Goal: Information Seeking & Learning: Compare options

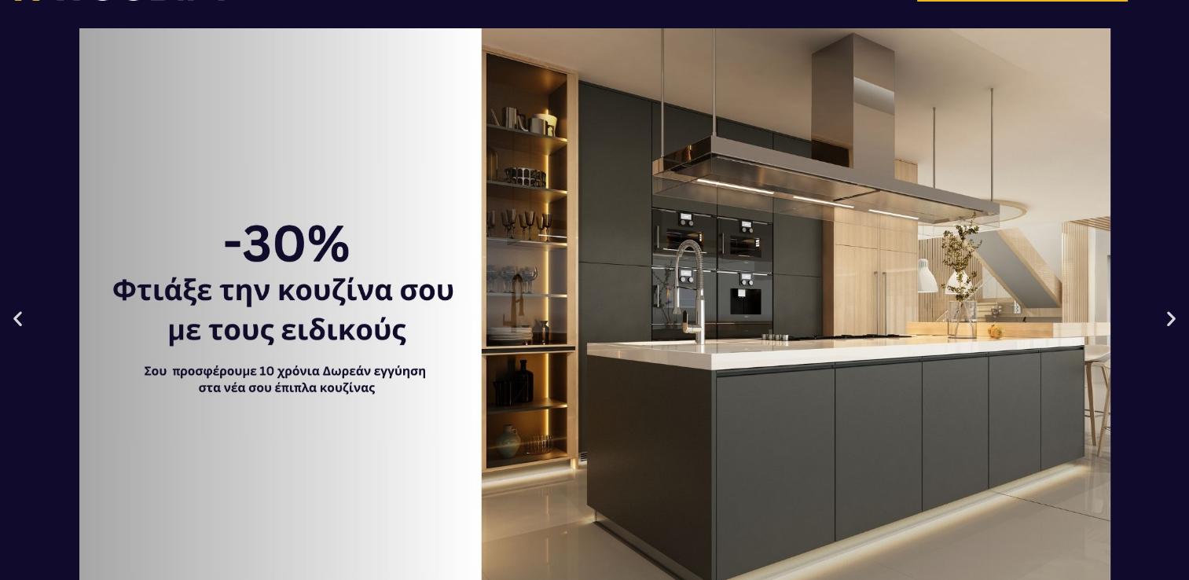
scroll to position [79, 0]
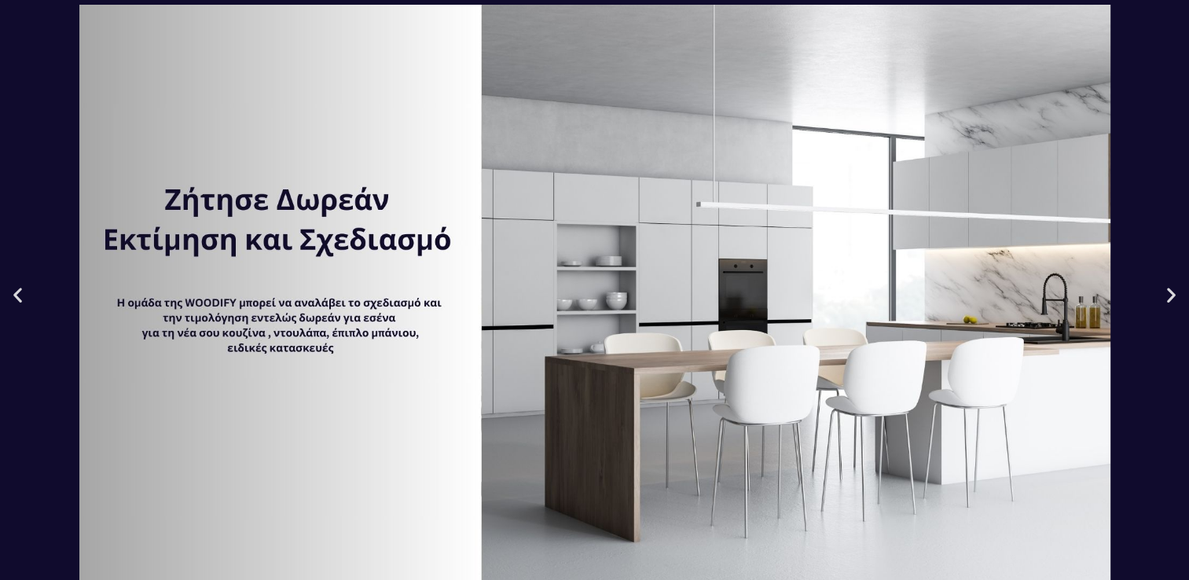
click at [18, 297] on icon "Previous slide" at bounding box center [18, 295] width 20 height 20
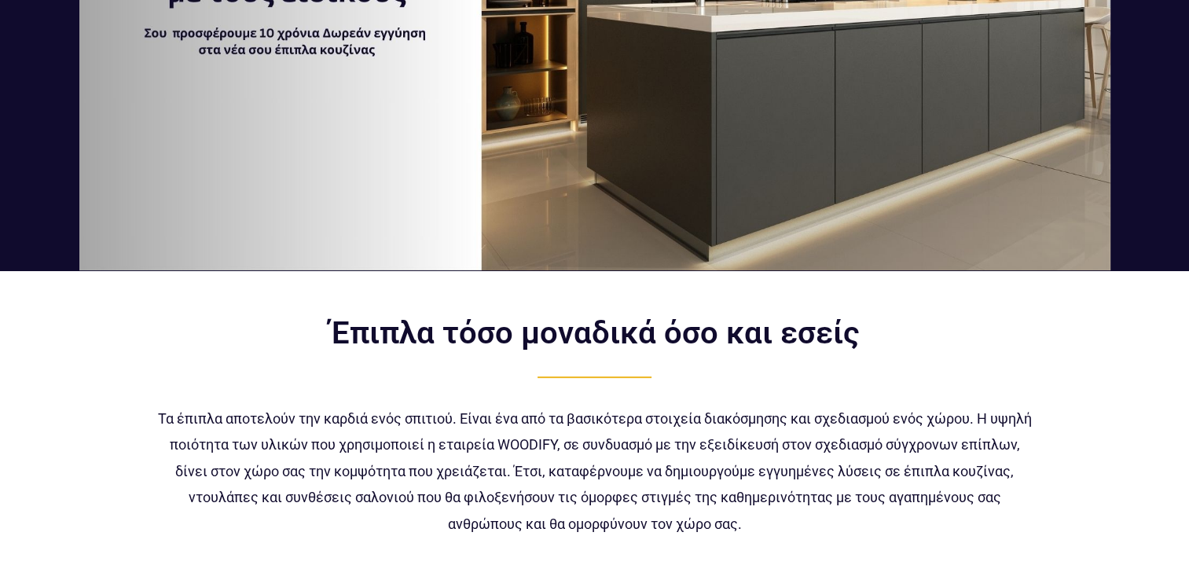
scroll to position [0, 0]
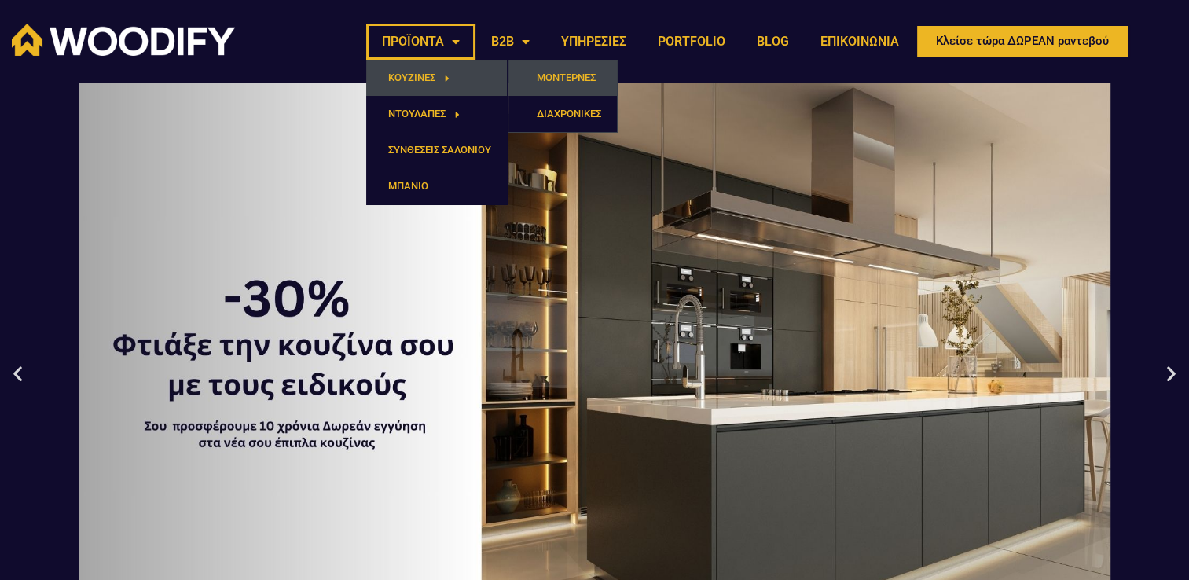
click at [555, 78] on link "ΜΟΝΤΕΡΝΕΣ" at bounding box center [562, 78] width 108 height 36
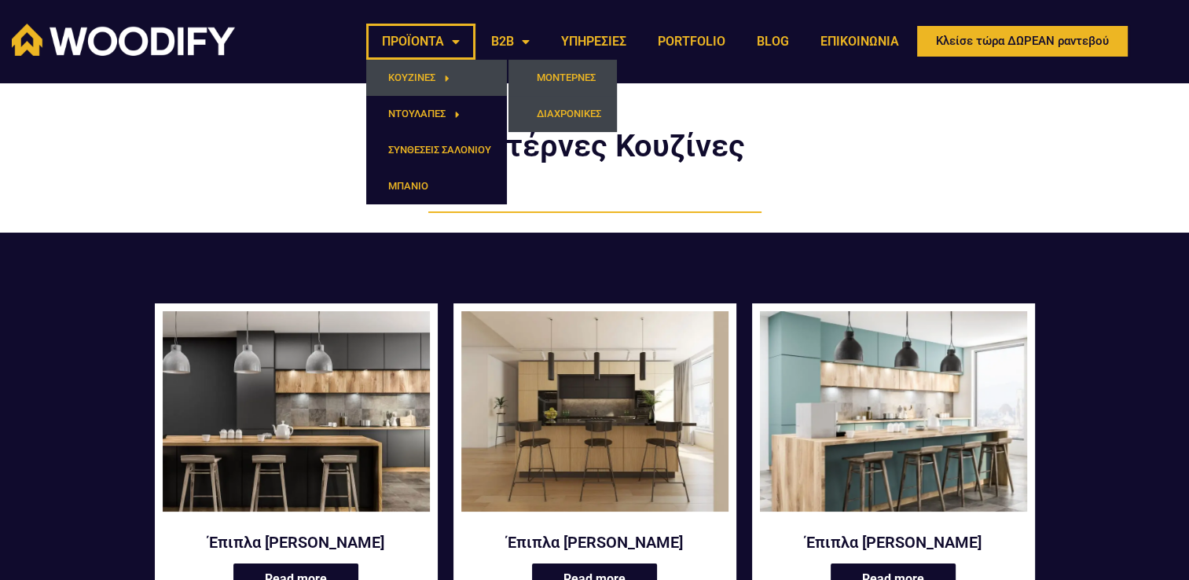
click at [530, 116] on link "ΔΙΑΧΡΟΝΙΚΕΣ" at bounding box center [562, 114] width 108 height 36
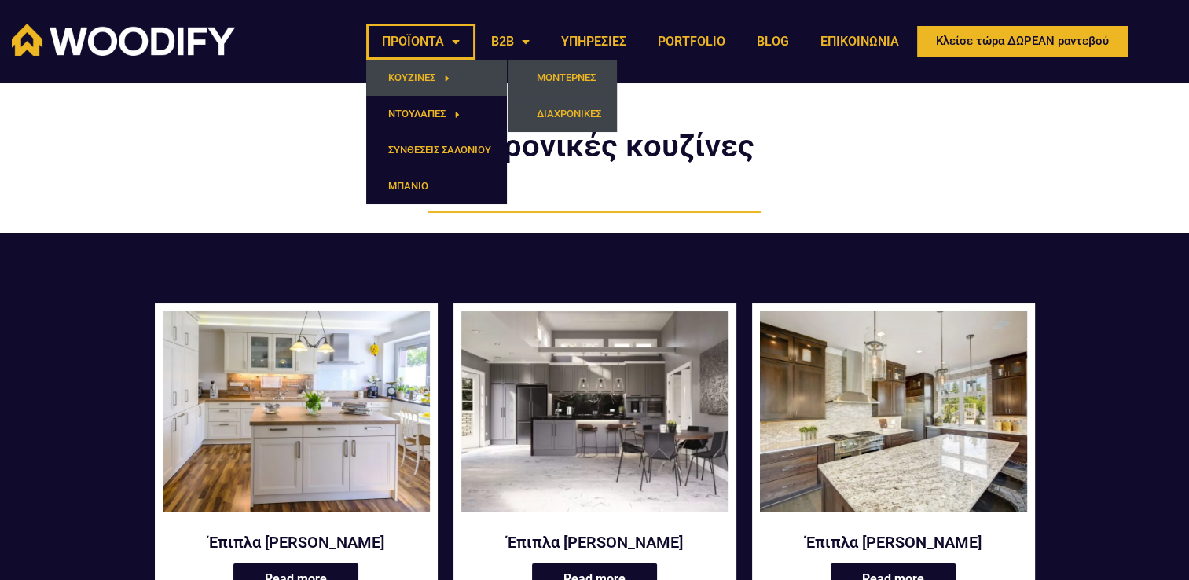
click at [534, 85] on link "ΜΟΝΤΕΡΝΕΣ" at bounding box center [562, 78] width 108 height 36
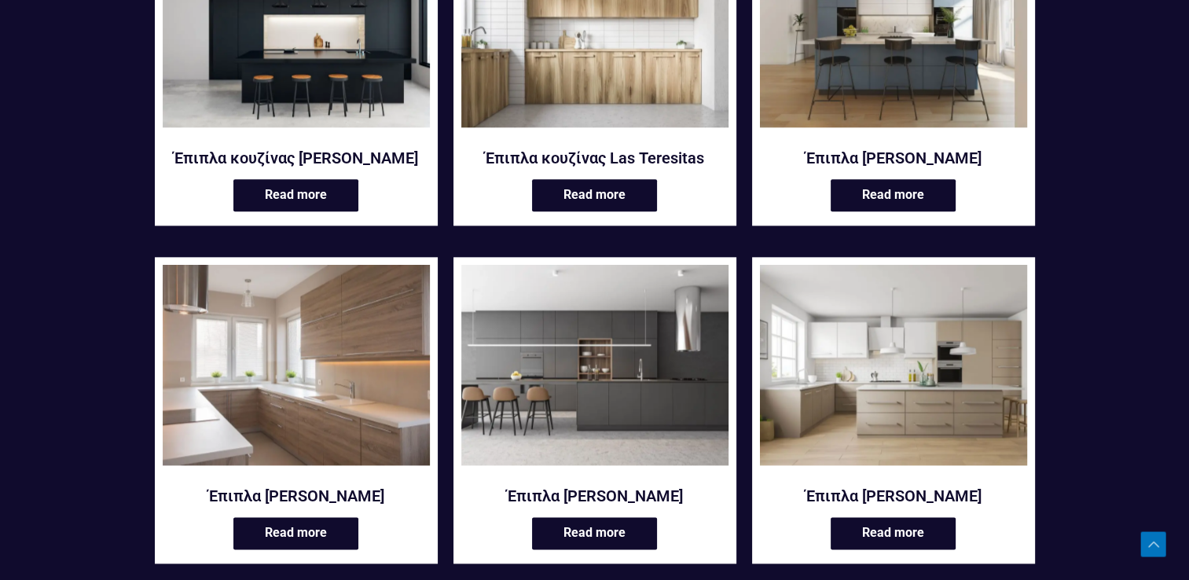
scroll to position [1807, 0]
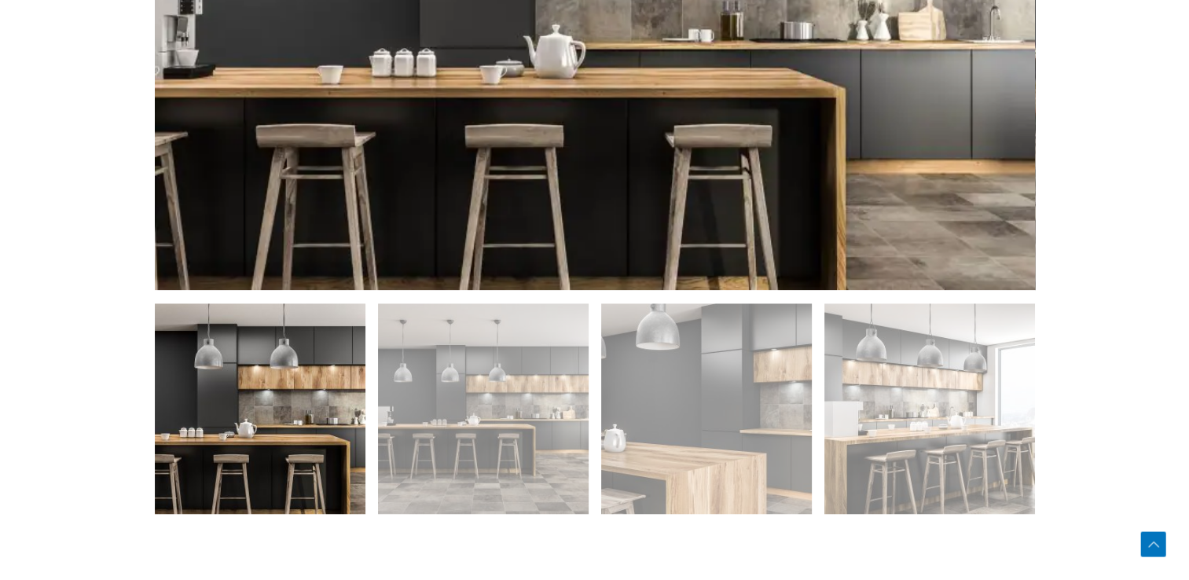
scroll to position [707, 0]
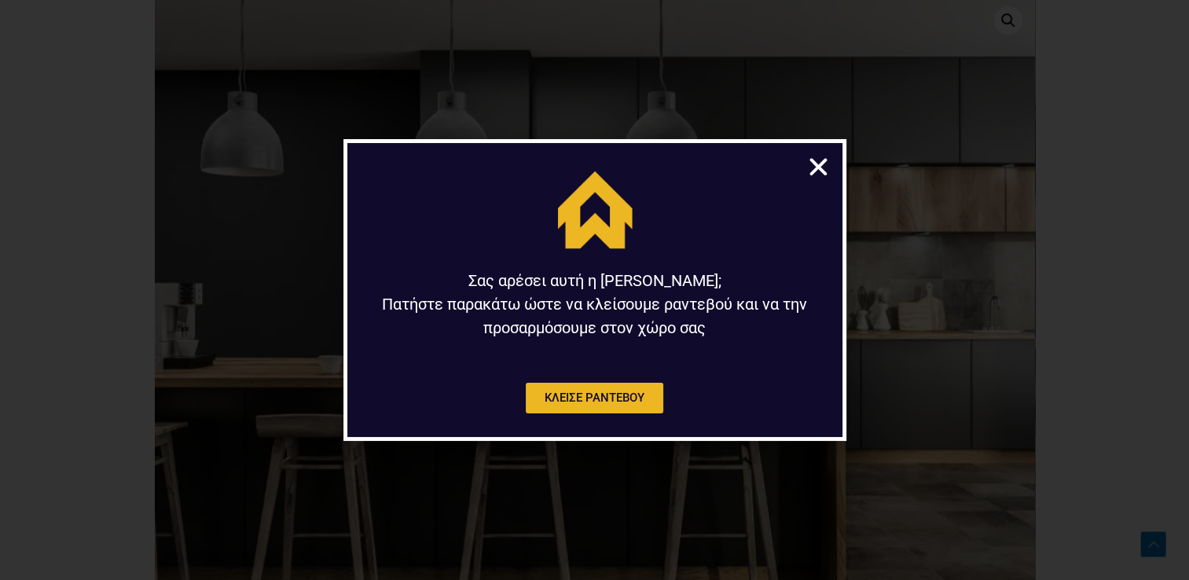
click at [821, 171] on icon "Close" at bounding box center [818, 167] width 24 height 24
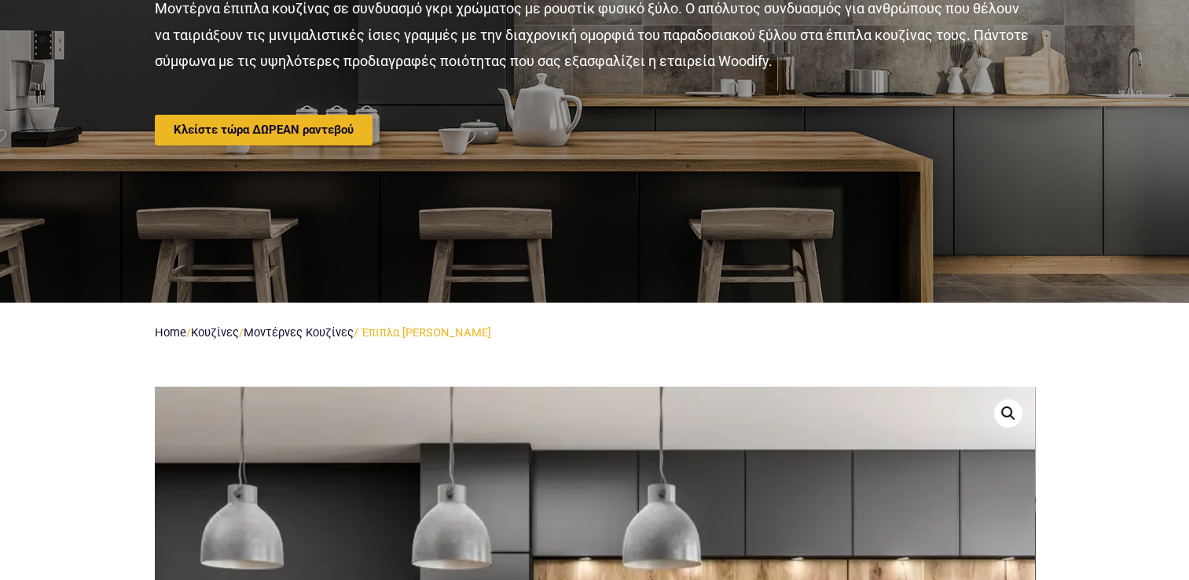
scroll to position [0, 0]
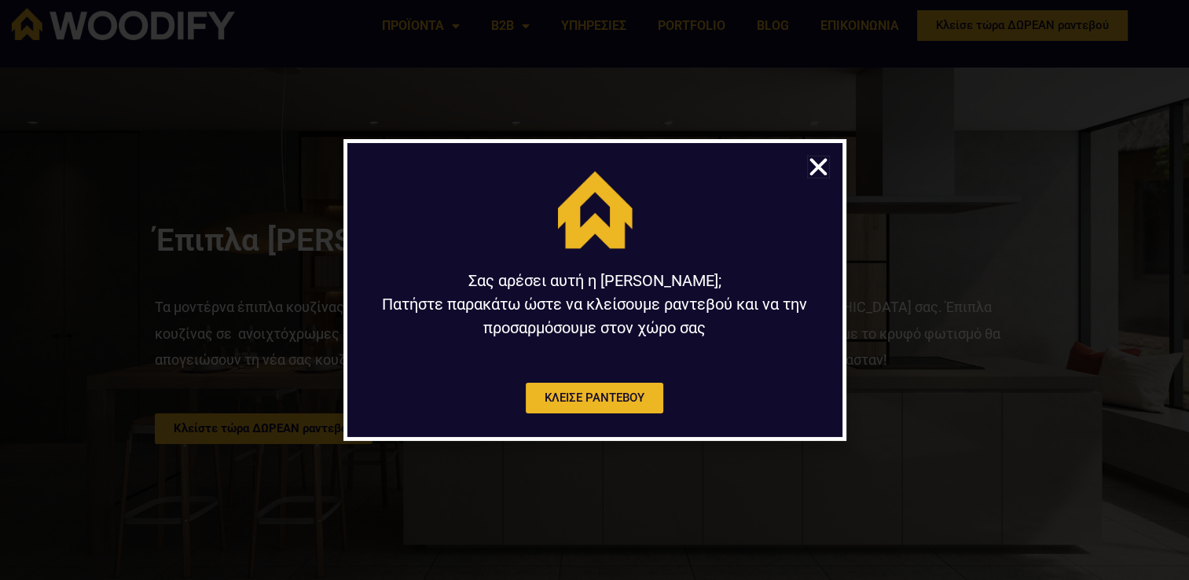
scroll to position [472, 0]
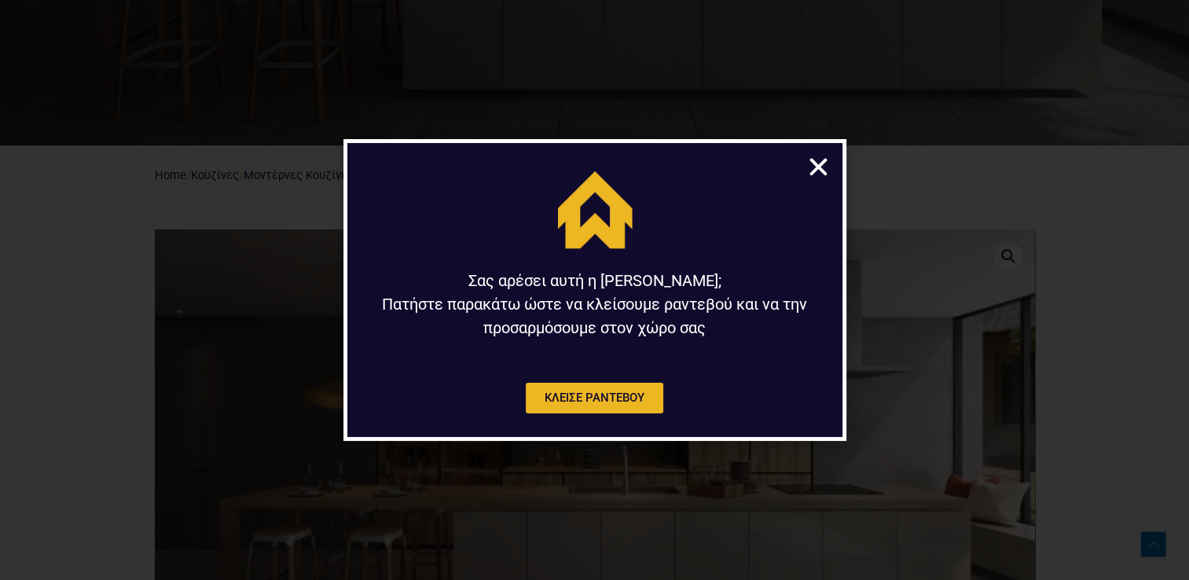
click at [811, 170] on icon "Close" at bounding box center [818, 167] width 24 height 24
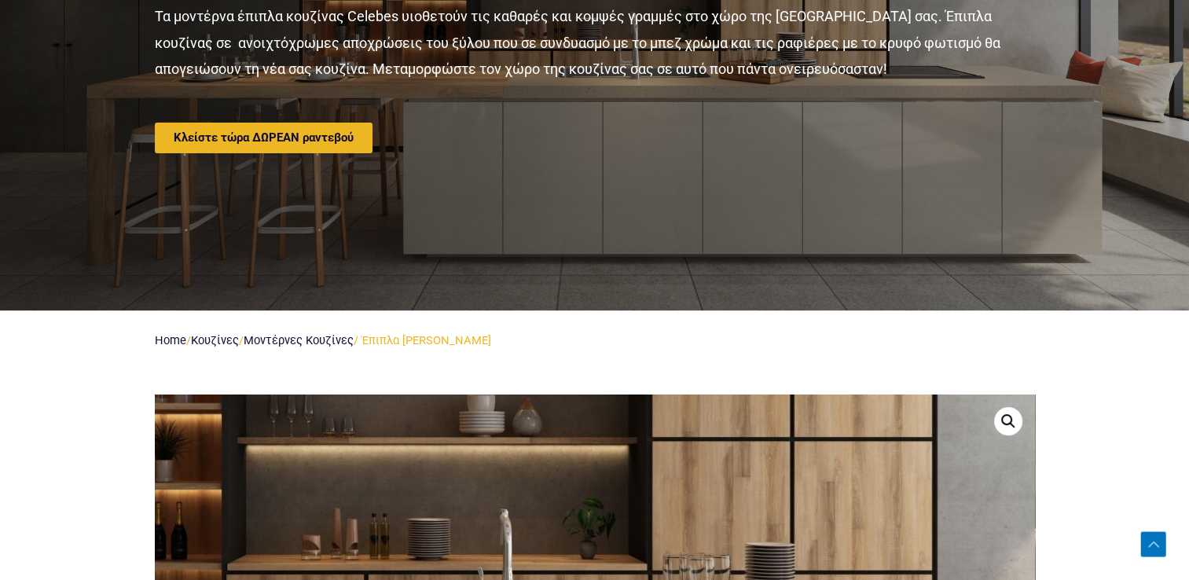
scroll to position [79, 0]
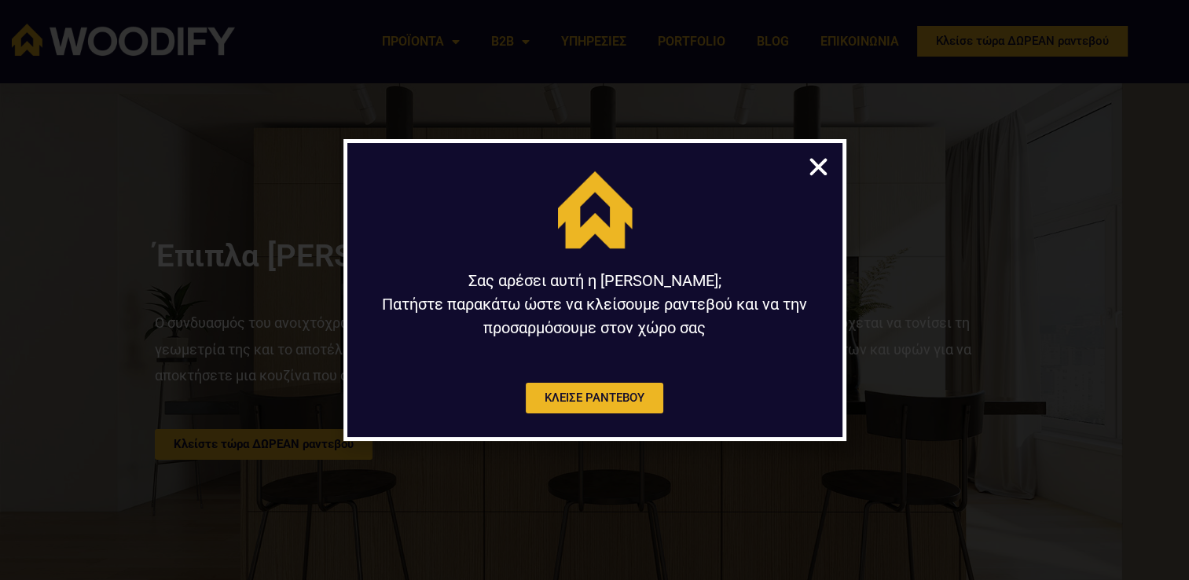
click at [819, 168] on icon "Close" at bounding box center [818, 167] width 24 height 24
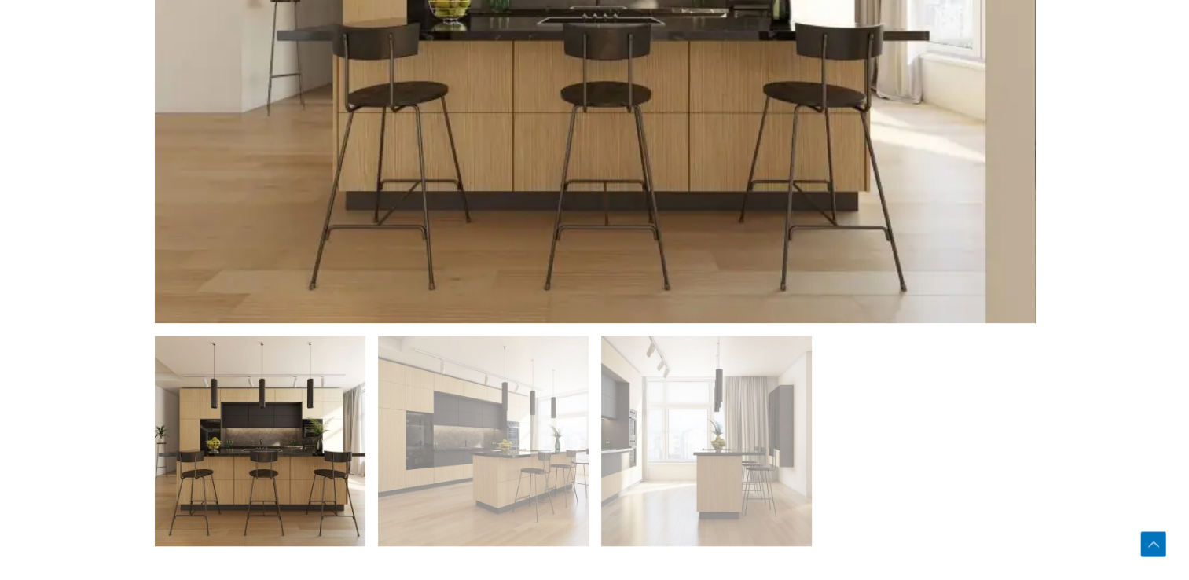
scroll to position [1022, 0]
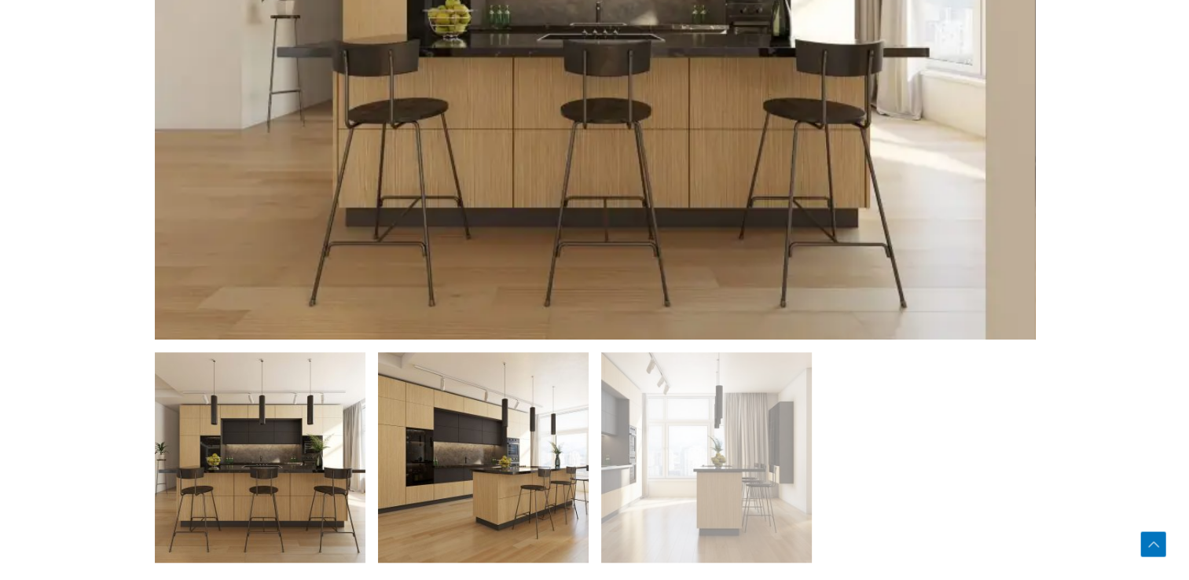
click at [453, 464] on img at bounding box center [483, 457] width 211 height 211
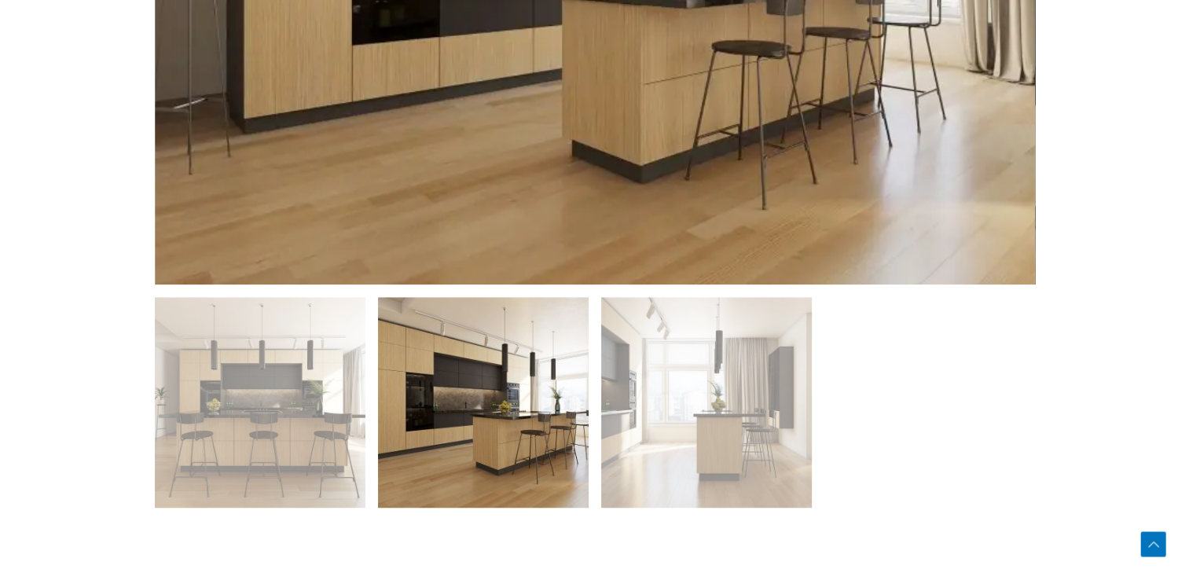
scroll to position [1100, 0]
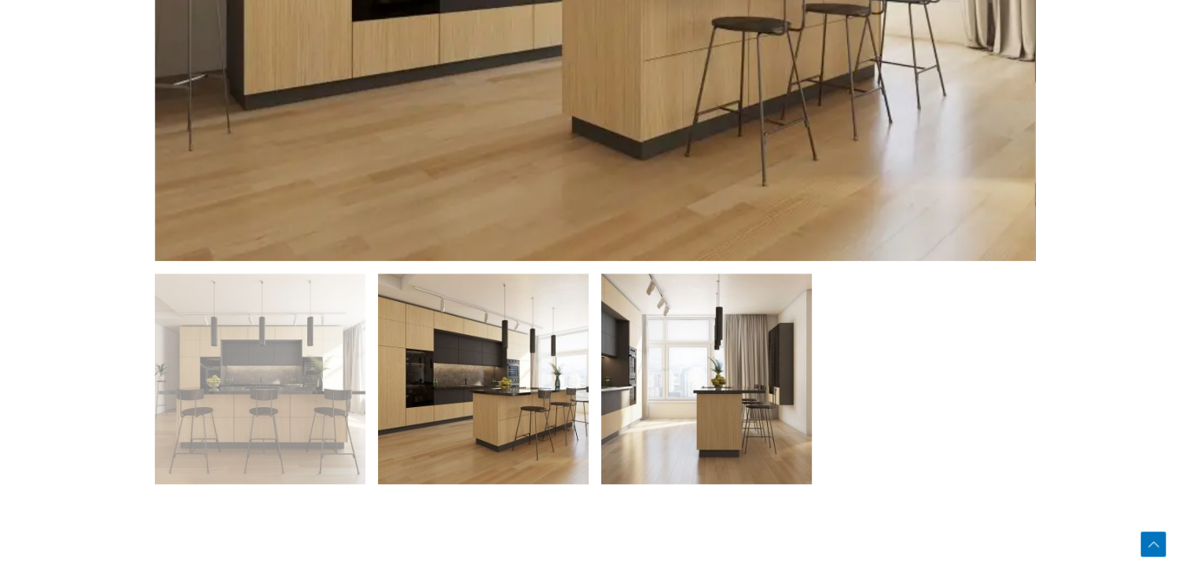
click at [686, 395] on img at bounding box center [706, 378] width 211 height 211
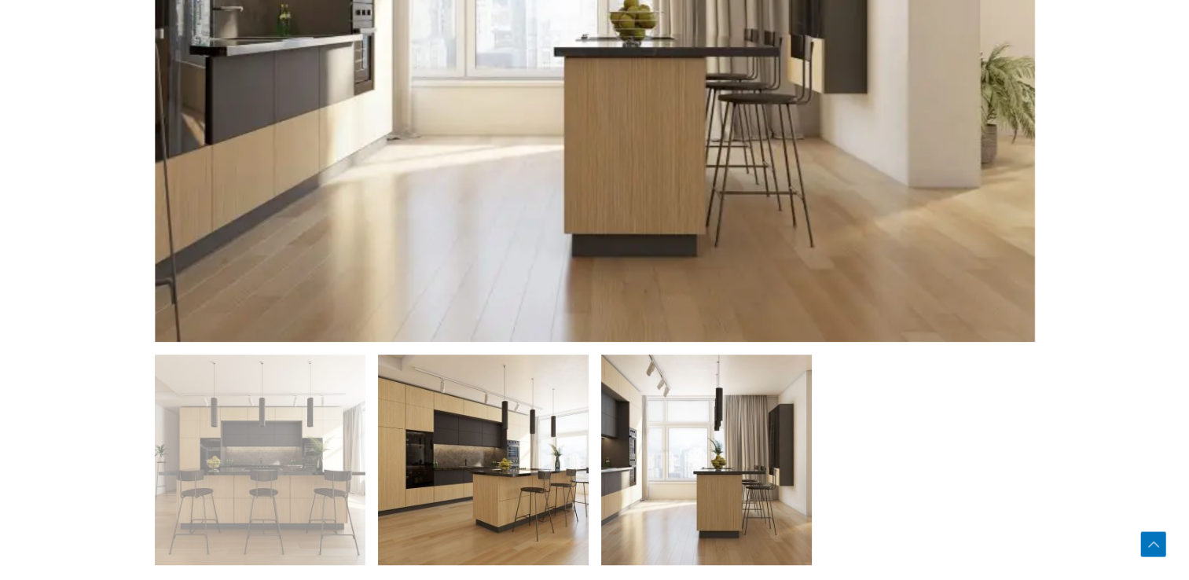
scroll to position [1022, 0]
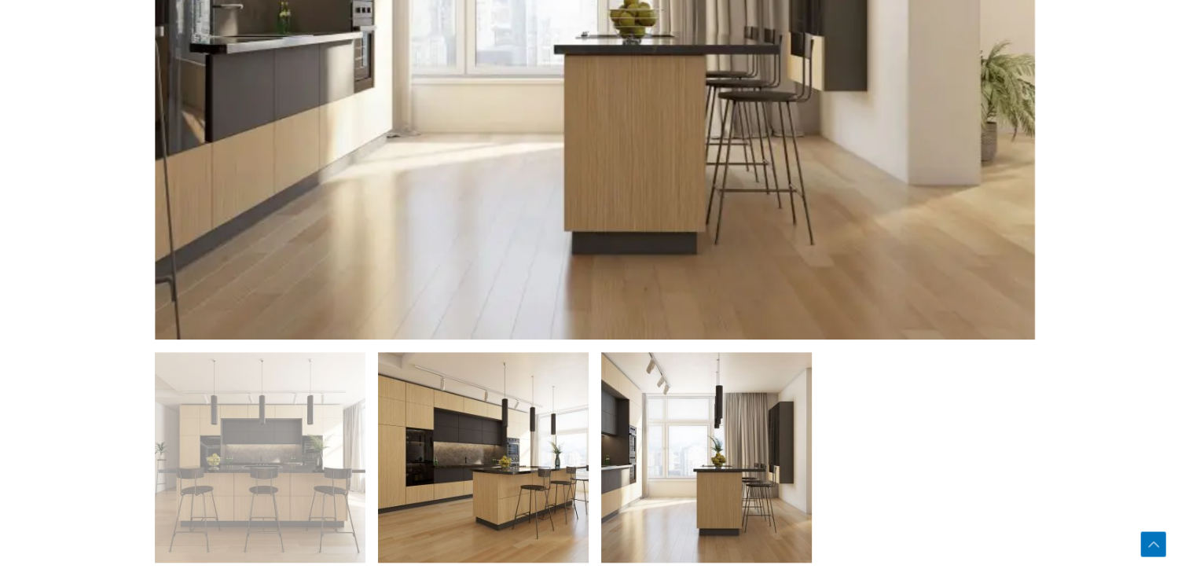
click at [486, 475] on img at bounding box center [483, 457] width 211 height 211
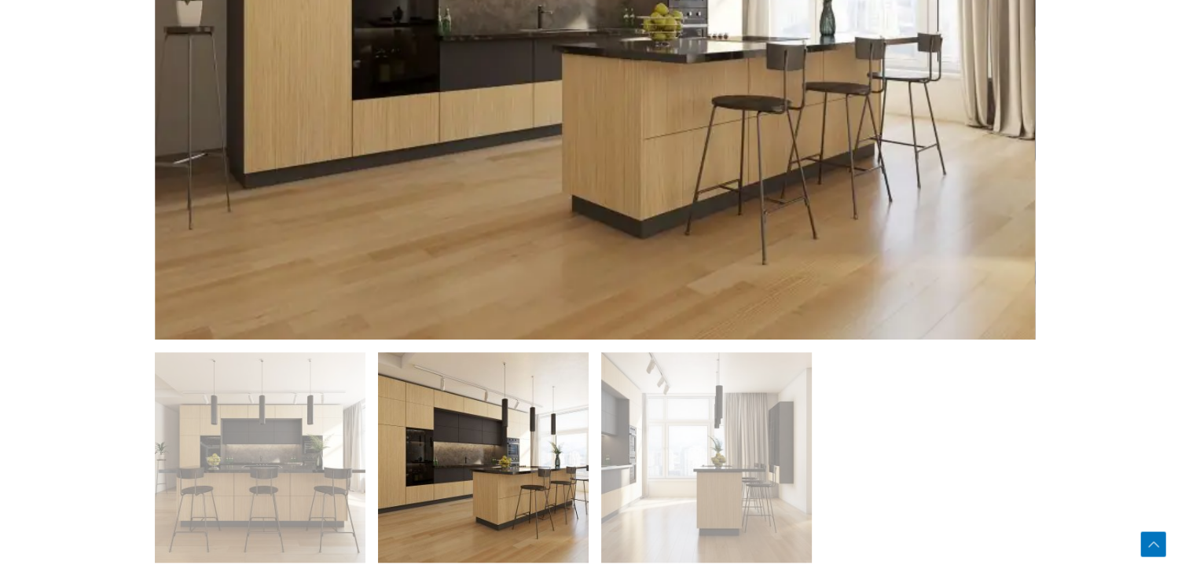
click at [943, 437] on ol at bounding box center [595, 463] width 880 height 223
click at [935, 437] on ol at bounding box center [595, 463] width 880 height 223
click at [985, 388] on ol at bounding box center [595, 463] width 880 height 223
click at [993, 430] on ol at bounding box center [595, 463] width 880 height 223
click at [977, 409] on ol at bounding box center [595, 463] width 880 height 223
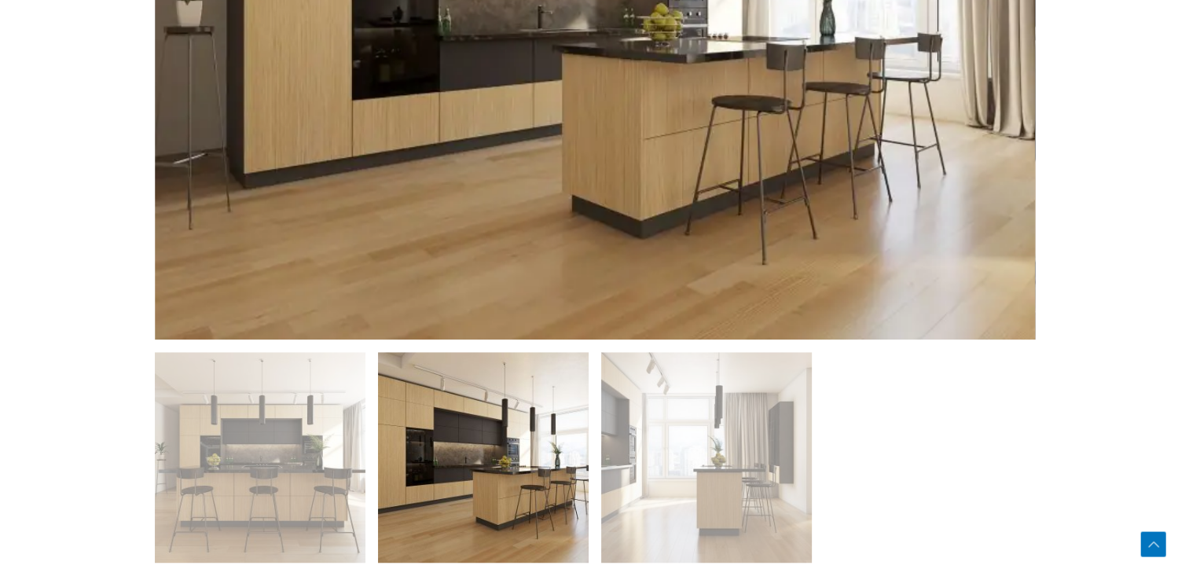
click at [977, 409] on ol at bounding box center [595, 463] width 880 height 223
click at [929, 384] on ol at bounding box center [595, 463] width 880 height 223
click at [953, 432] on ol at bounding box center [595, 463] width 880 height 223
click at [1034, 471] on div "🔍" at bounding box center [595, 140] width 896 height 937
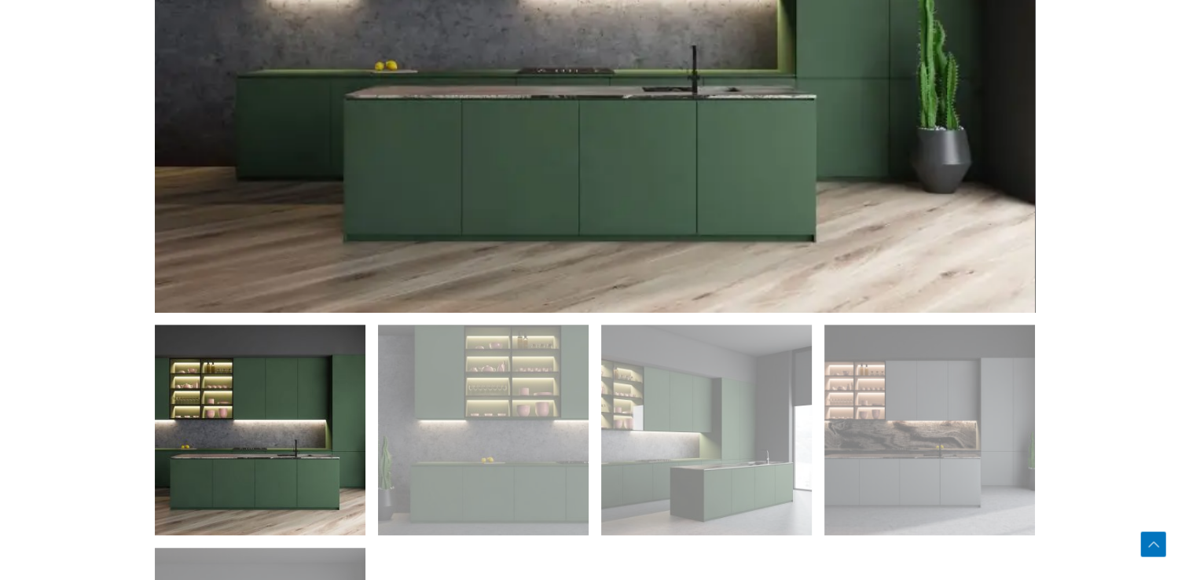
scroll to position [1179, 0]
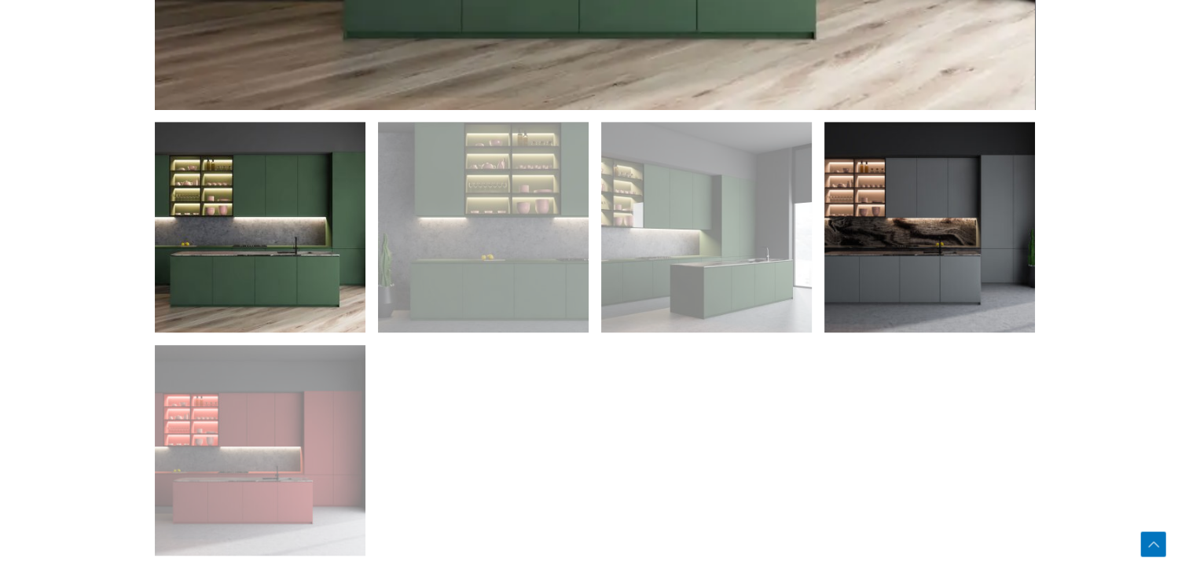
click at [949, 266] on img at bounding box center [929, 227] width 211 height 211
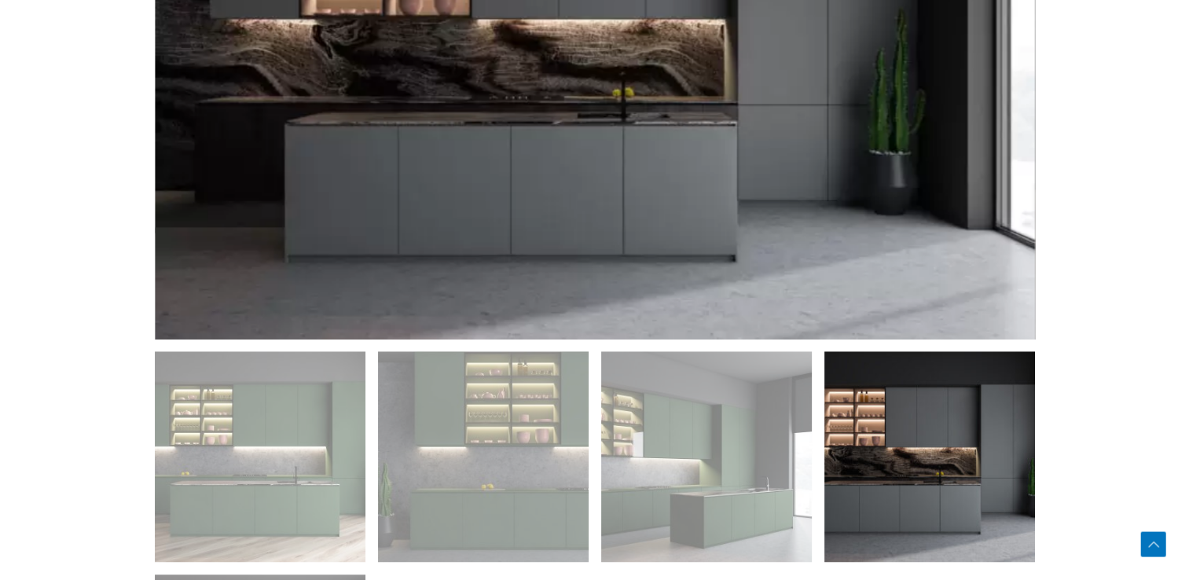
scroll to position [1022, 0]
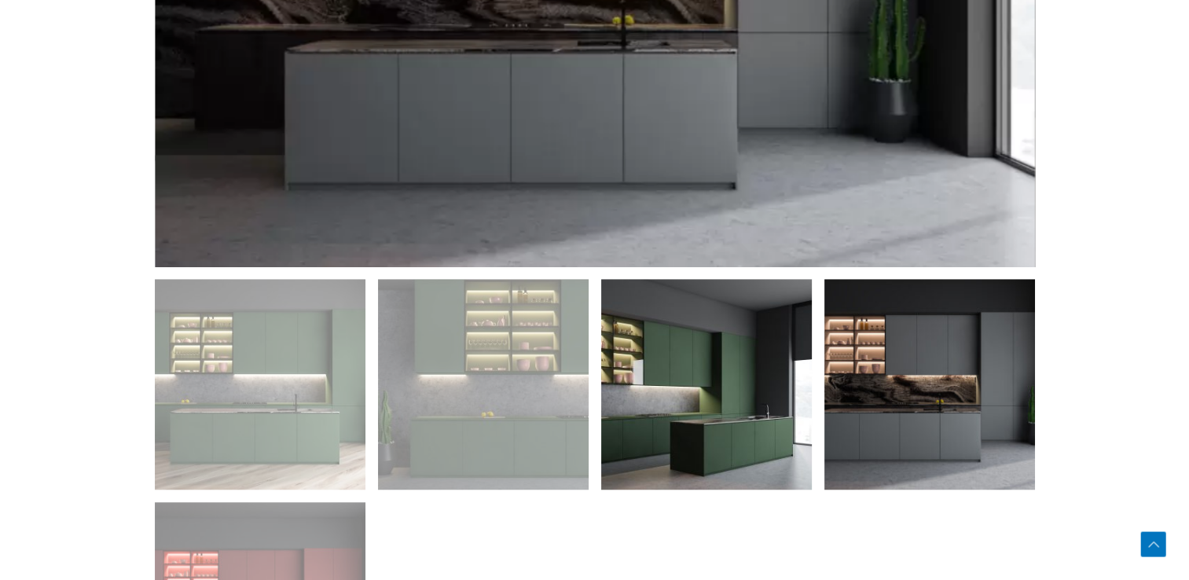
click at [750, 375] on img at bounding box center [706, 384] width 211 height 211
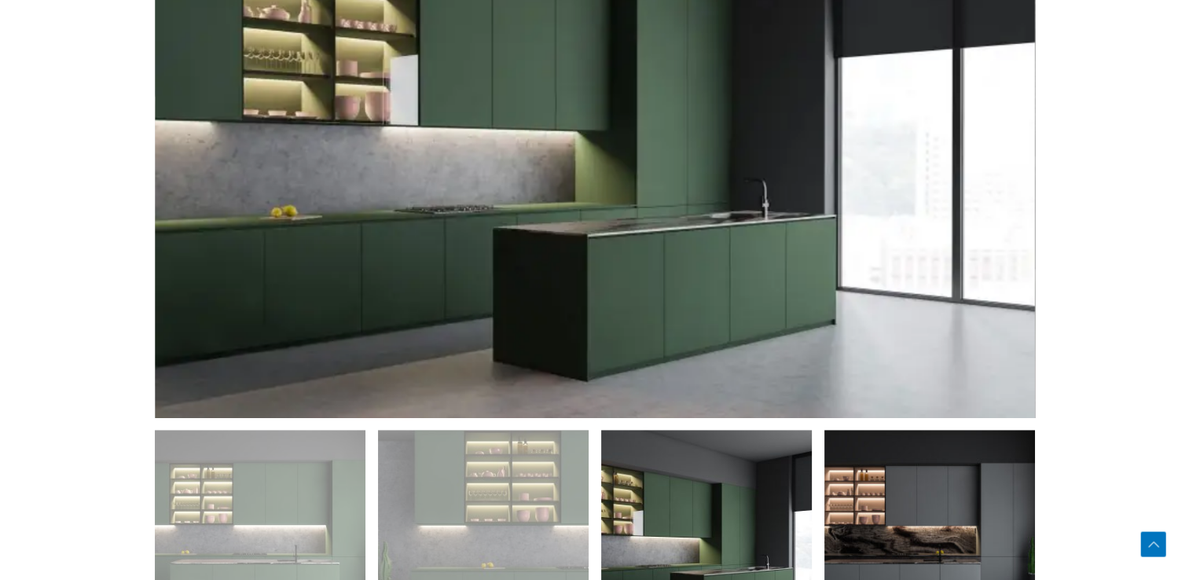
scroll to position [864, 0]
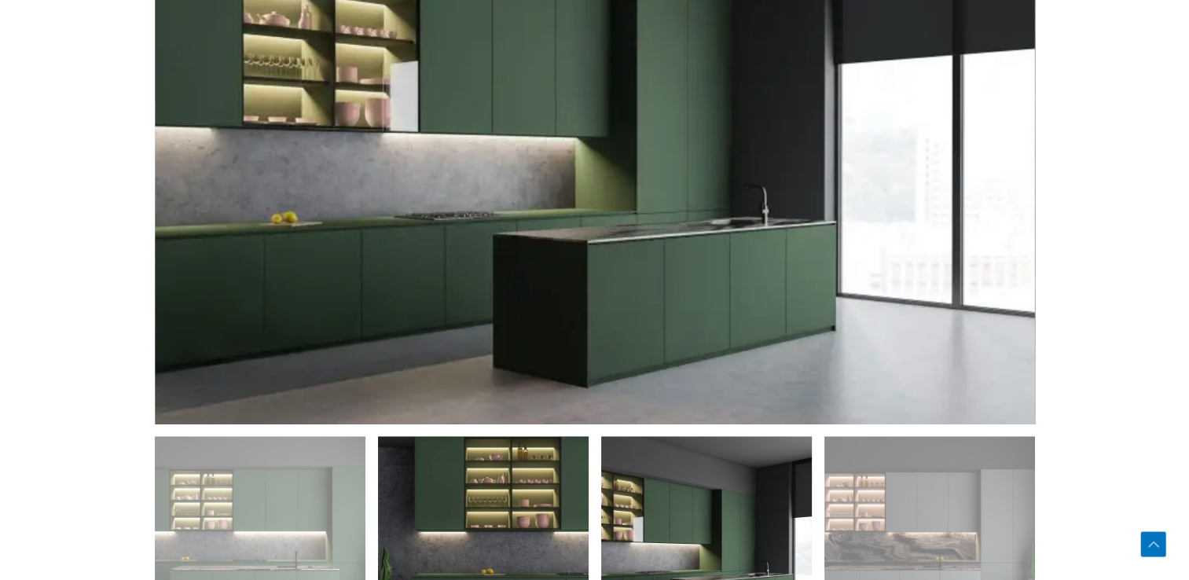
click at [408, 480] on img at bounding box center [483, 541] width 211 height 211
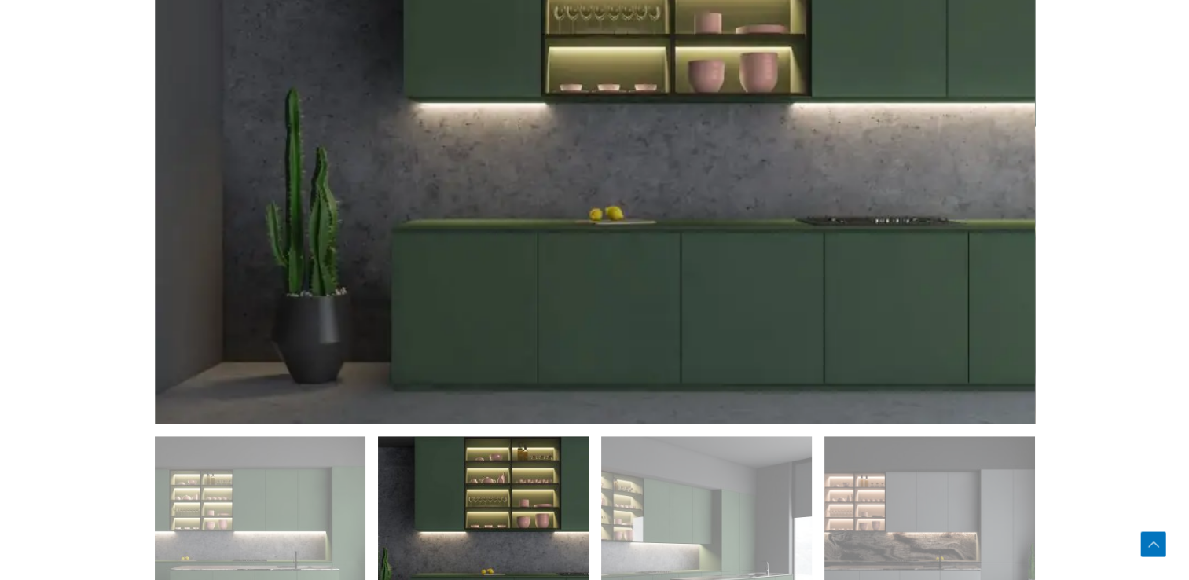
scroll to position [1257, 0]
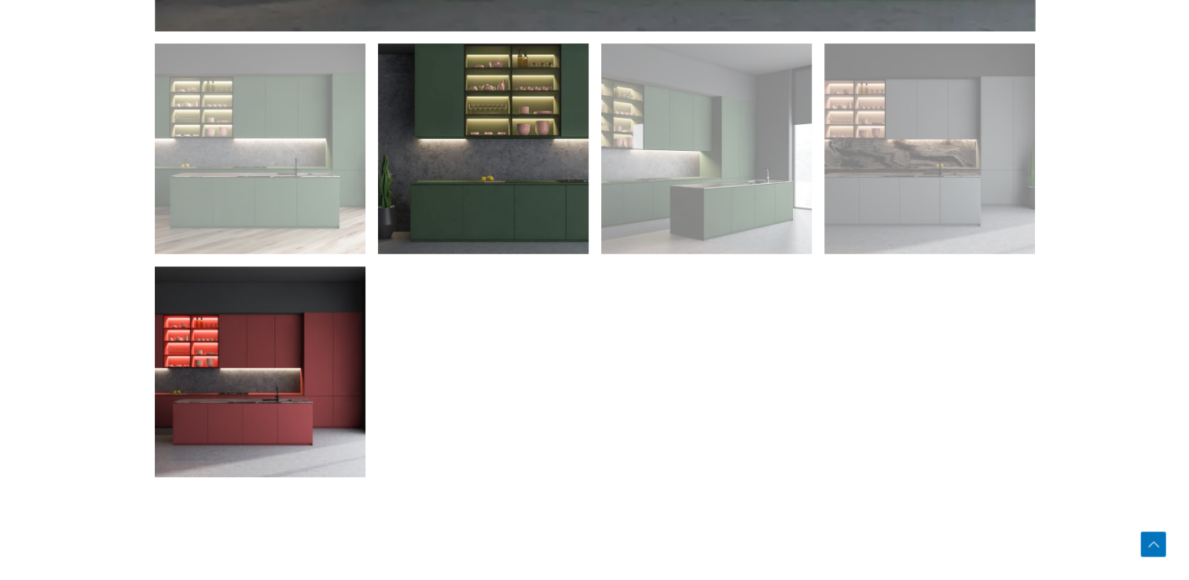
click at [287, 375] on img at bounding box center [260, 371] width 211 height 211
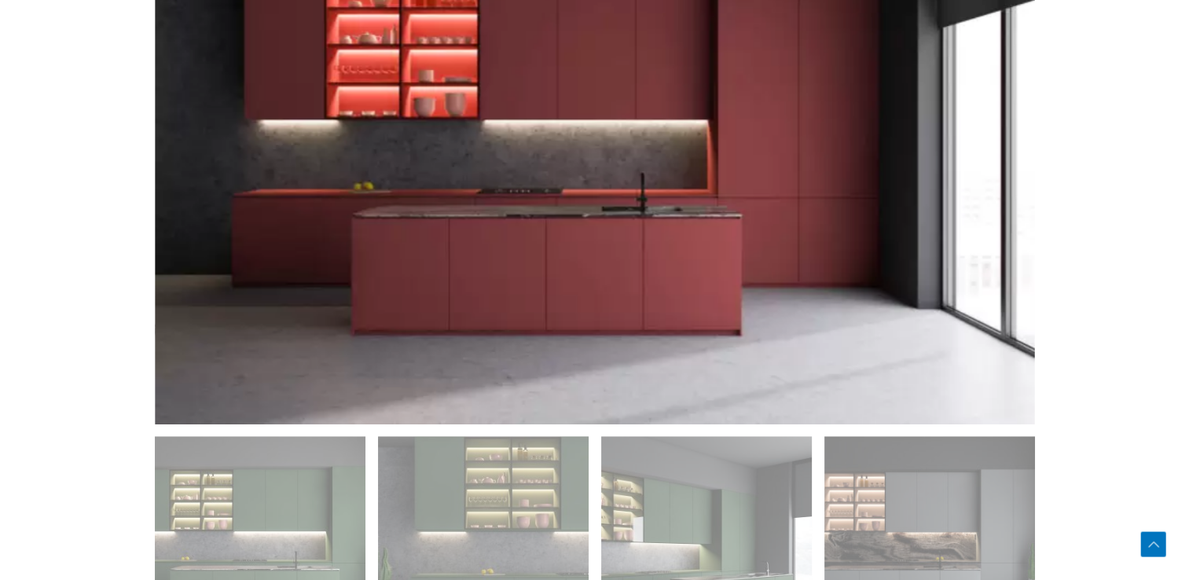
scroll to position [1022, 0]
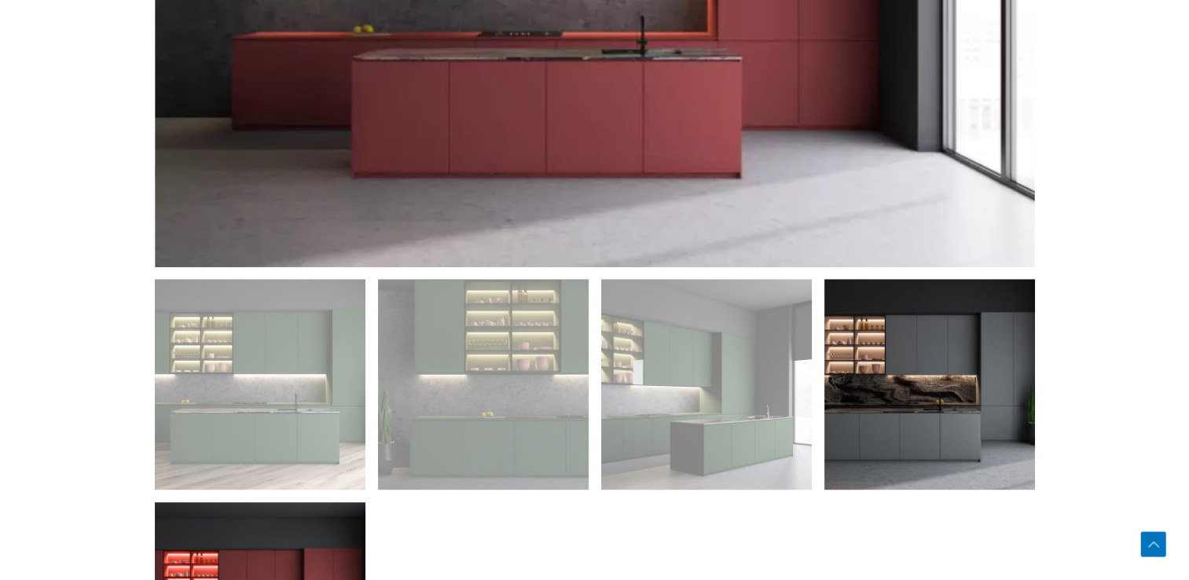
click at [965, 407] on img at bounding box center [929, 384] width 211 height 211
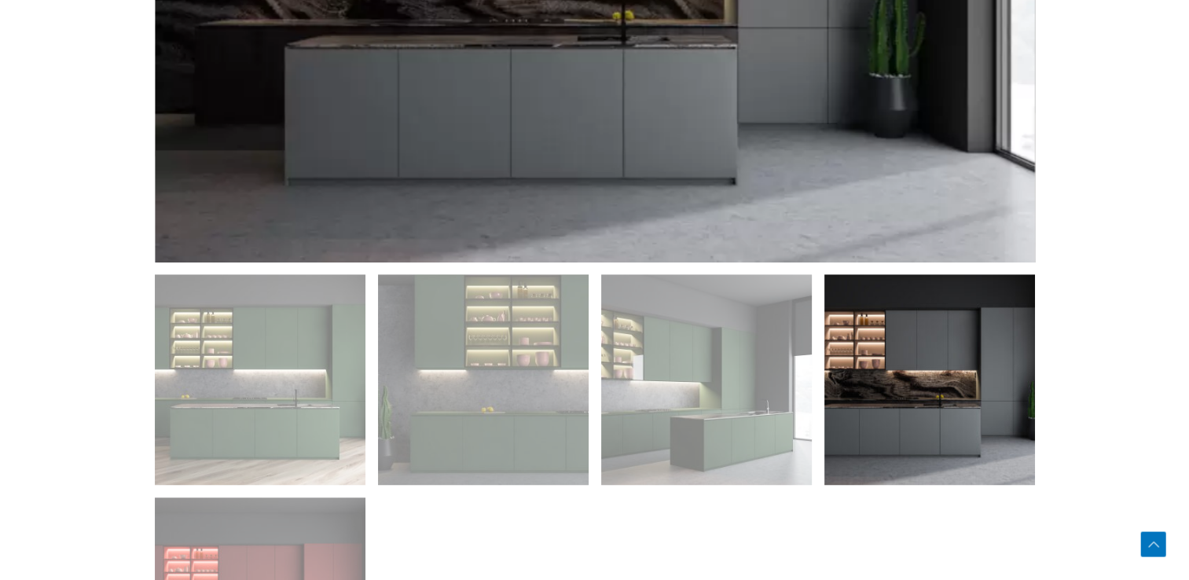
scroll to position [1100, 0]
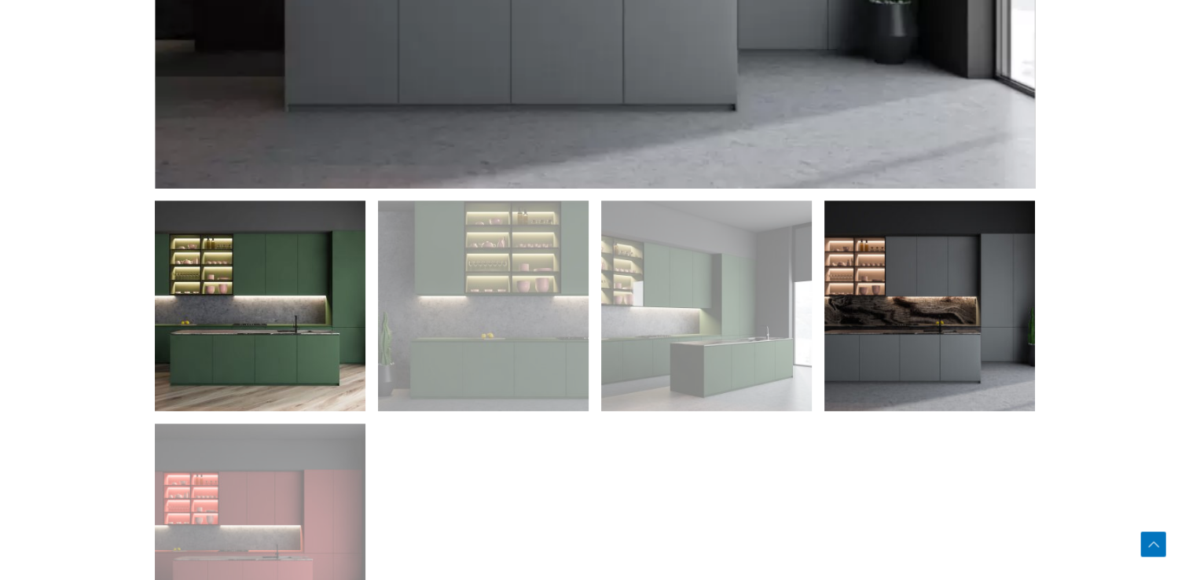
click at [203, 329] on img at bounding box center [260, 305] width 211 height 211
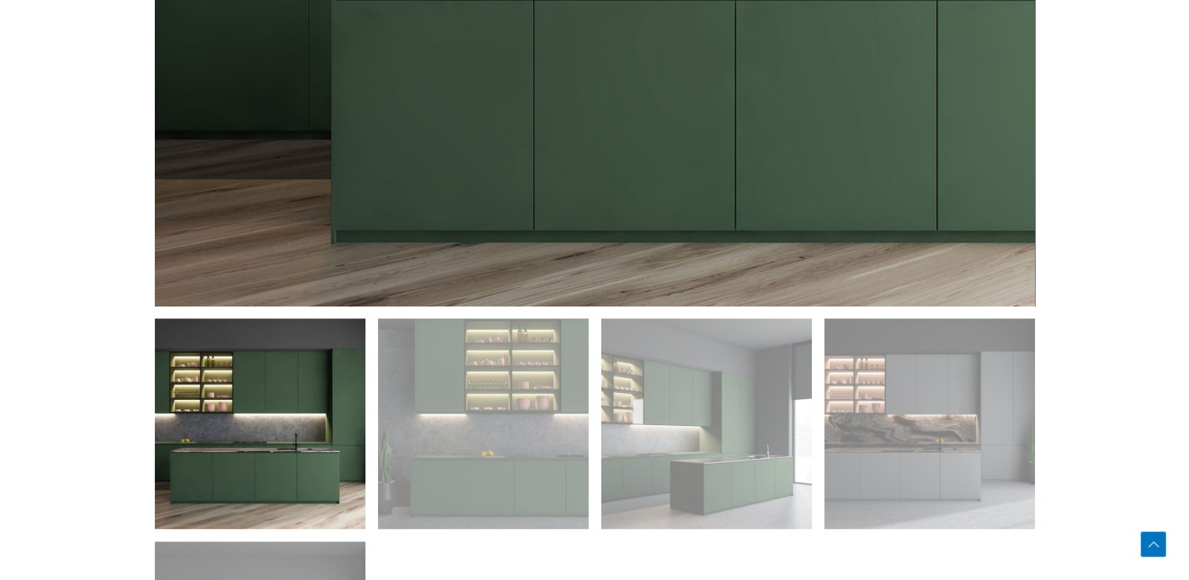
scroll to position [786, 0]
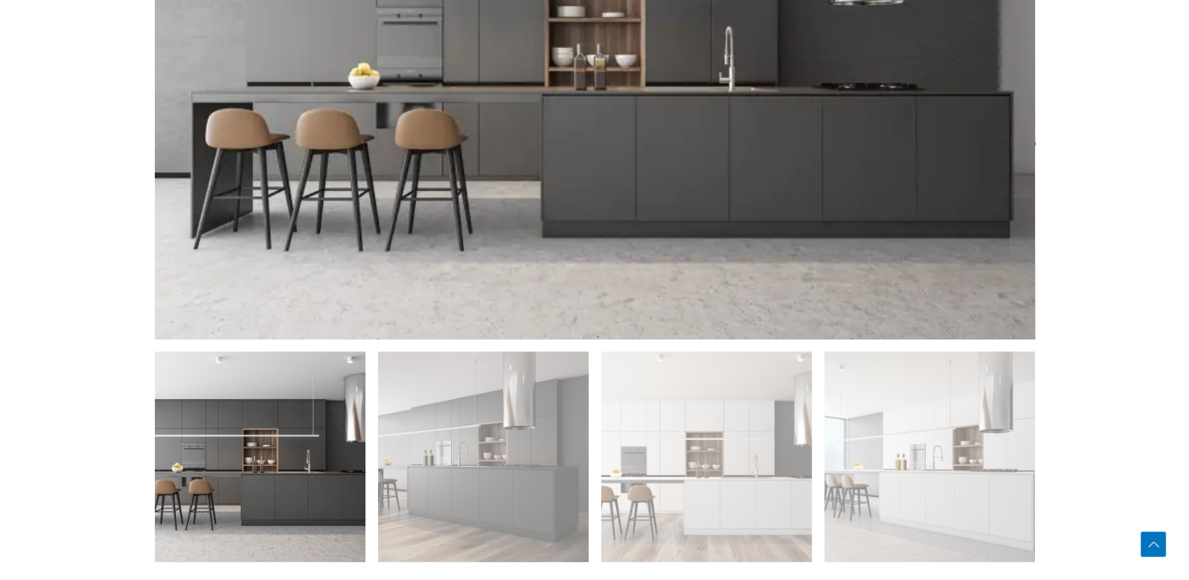
scroll to position [1179, 0]
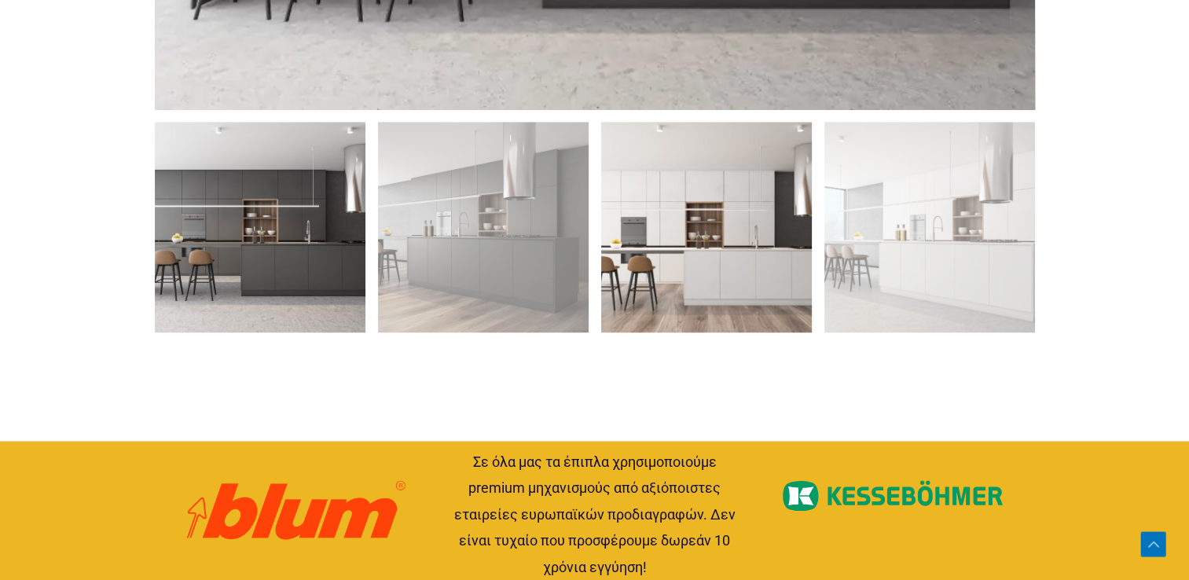
click at [676, 235] on img at bounding box center [706, 227] width 211 height 211
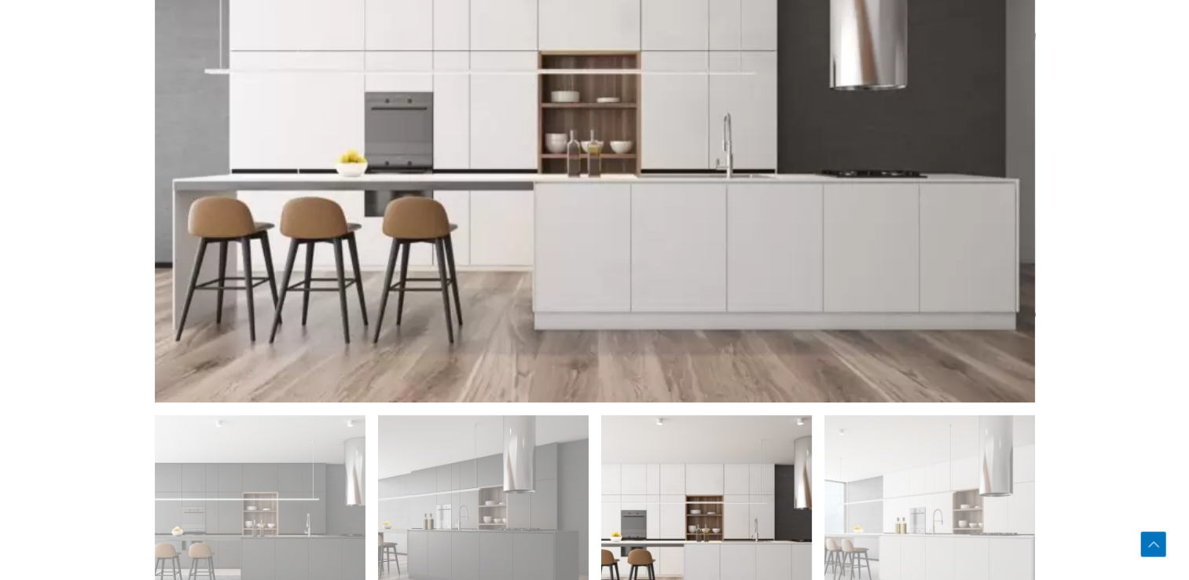
scroll to position [864, 0]
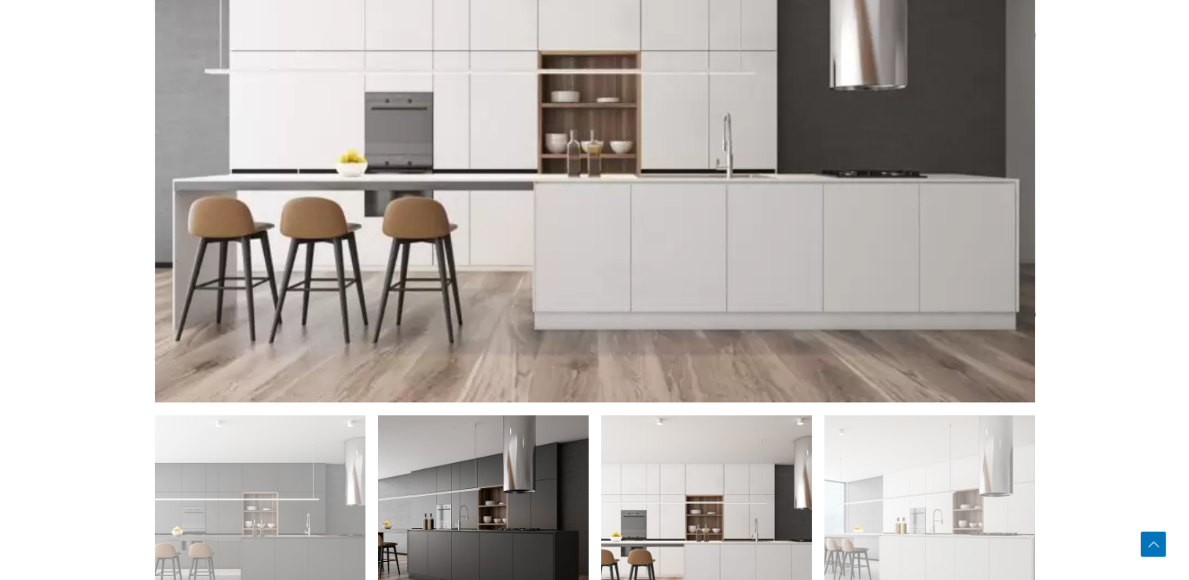
click at [531, 439] on img at bounding box center [483, 520] width 211 height 211
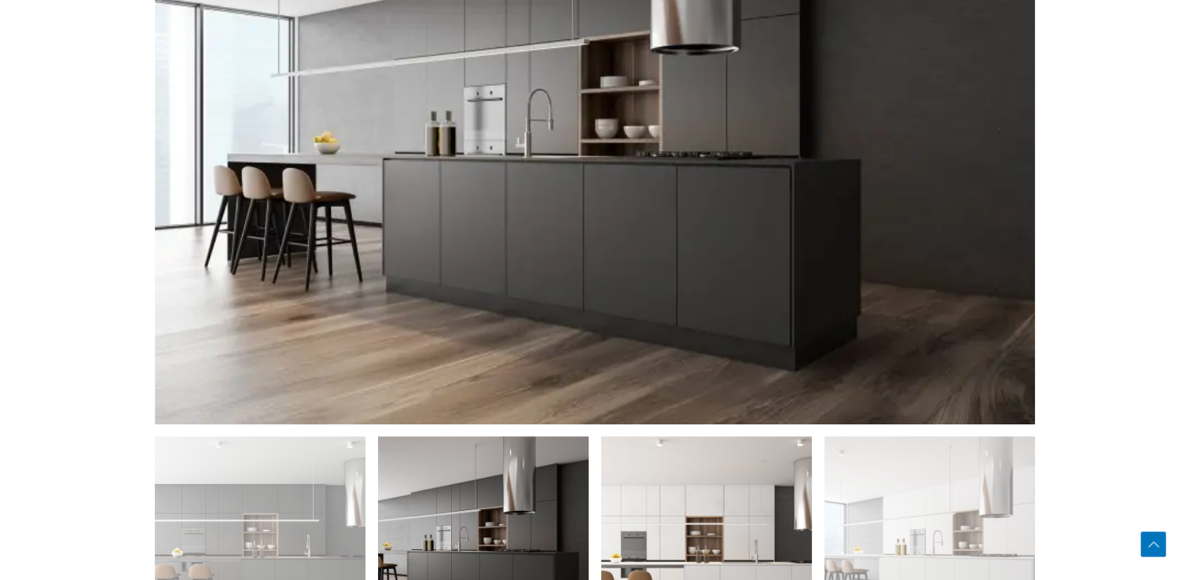
click at [725, 505] on img at bounding box center [706, 541] width 211 height 211
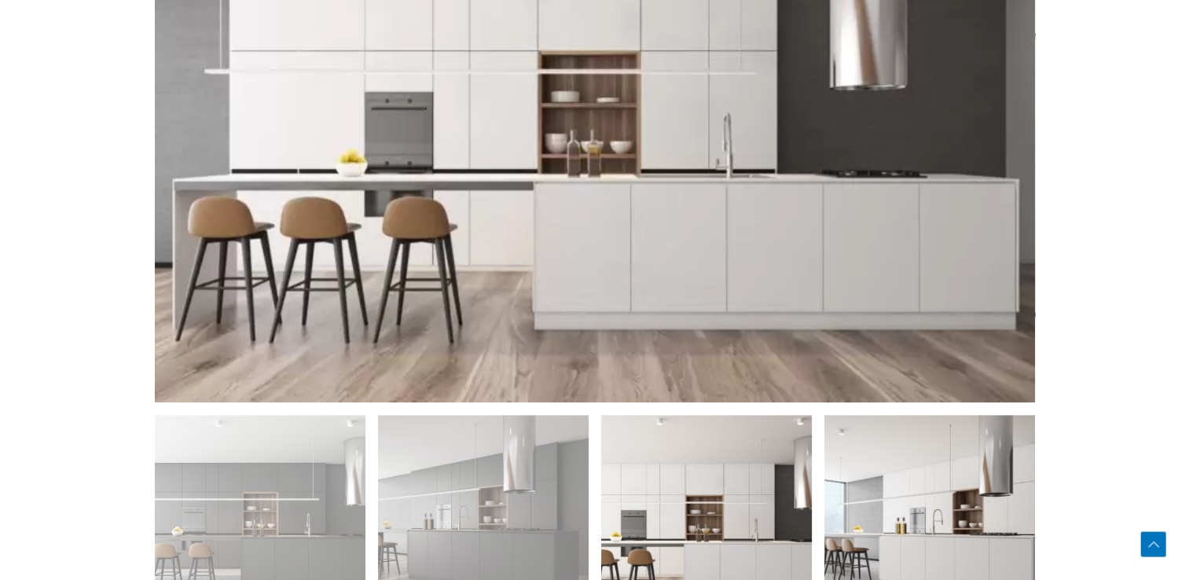
click at [910, 505] on img at bounding box center [929, 520] width 211 height 211
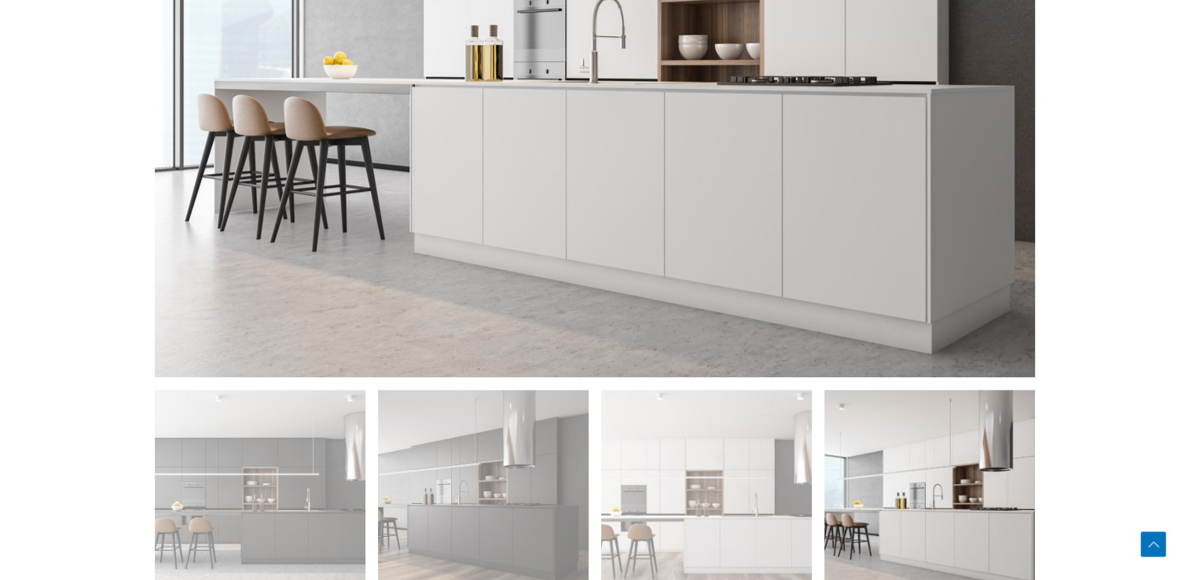
scroll to position [786, 0]
